Goal: Task Accomplishment & Management: Manage account settings

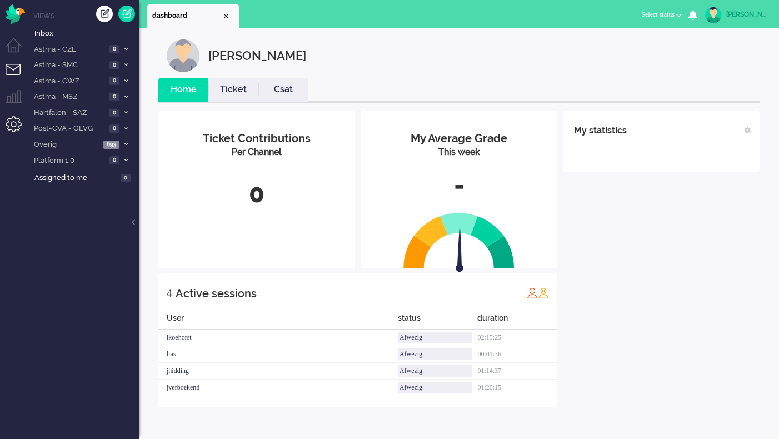
click at [18, 123] on li "Admin menu" at bounding box center [18, 128] width 25 height 25
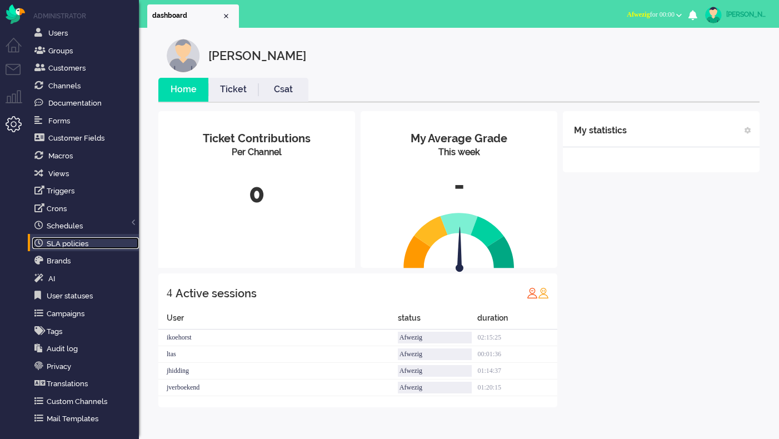
click at [87, 247] on link "SLA policies" at bounding box center [85, 243] width 107 height 12
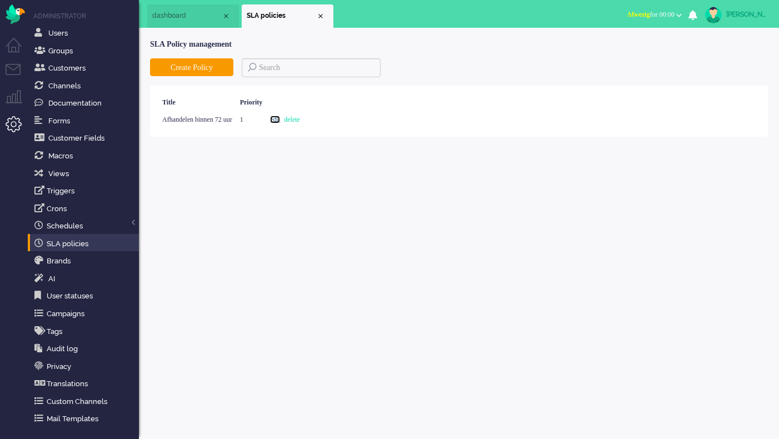
click at [280, 118] on link "edit" at bounding box center [275, 120] width 10 height 8
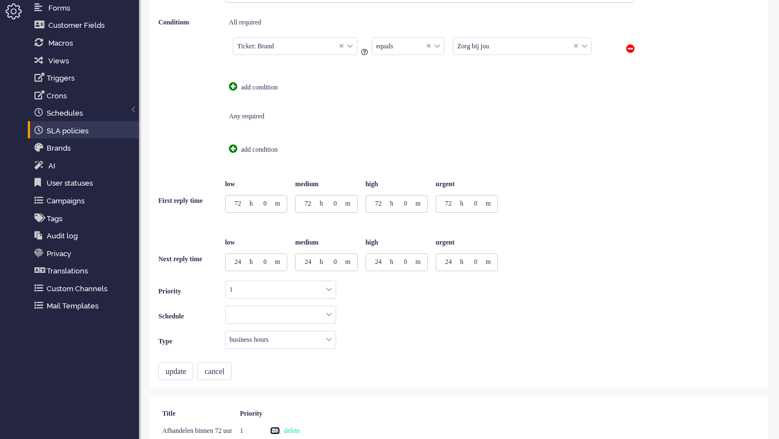
scroll to position [124, 0]
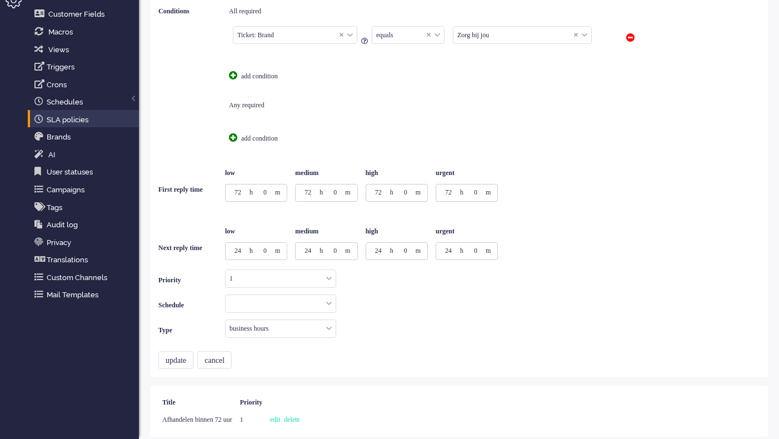
click at [327, 301] on input "text" at bounding box center [281, 303] width 110 height 17
click at [420, 302] on div "Title Afhandelen binnen 72 uur Conditions All required Ticket: Brand Ticket: Br…" at bounding box center [458, 156] width 601 height 373
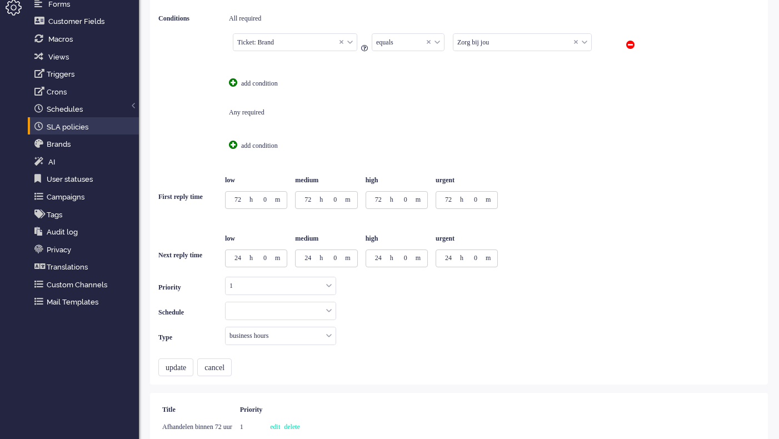
scroll to position [118, 0]
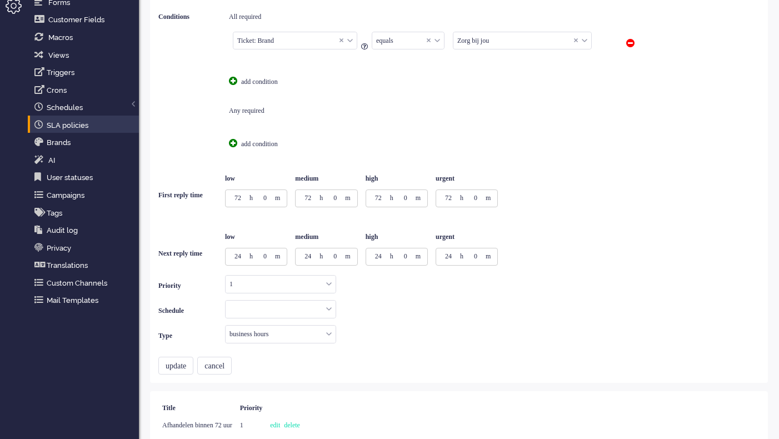
click at [331, 308] on input "text" at bounding box center [281, 309] width 110 height 17
click at [421, 321] on div "Title Afhandelen binnen 72 uur Conditions All required Ticket: Brand Ticket: Br…" at bounding box center [458, 162] width 601 height 373
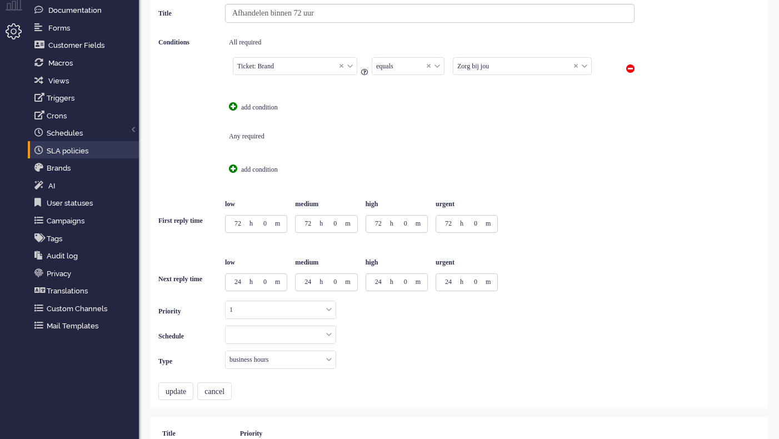
scroll to position [124, 0]
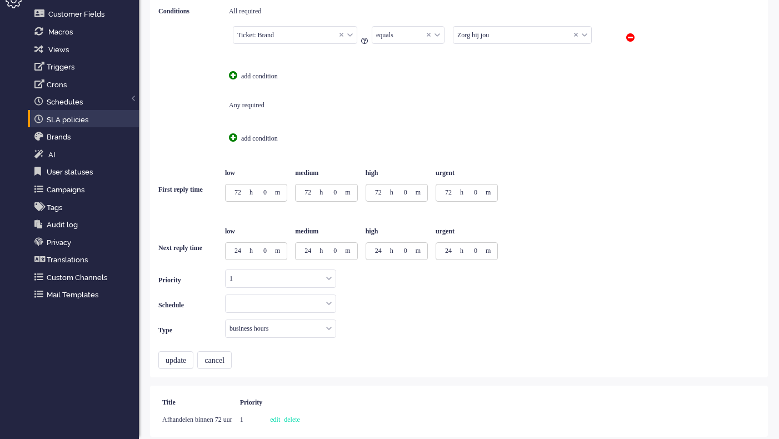
click at [331, 304] on input "text" at bounding box center [281, 303] width 110 height 17
click at [331, 304] on span at bounding box center [329, 304] width 6 height 8
click at [327, 330] on input "text" at bounding box center [281, 328] width 110 height 17
click at [327, 330] on span at bounding box center [329, 329] width 6 height 8
click at [300, 422] on link "delete" at bounding box center [292, 420] width 16 height 8
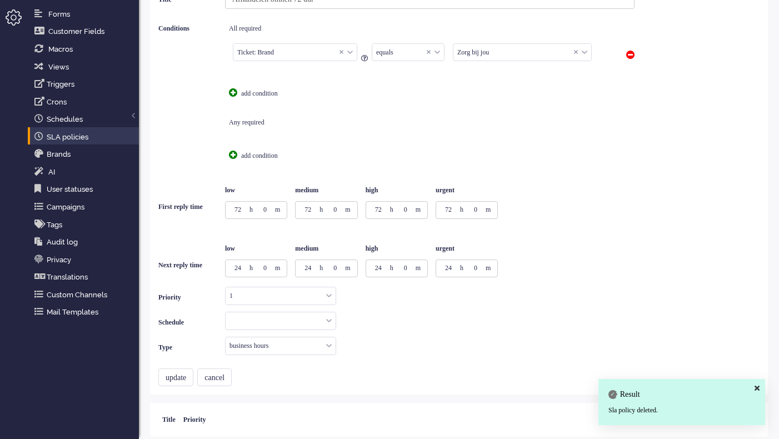
scroll to position [0, 0]
